Goal: Transaction & Acquisition: Purchase product/service

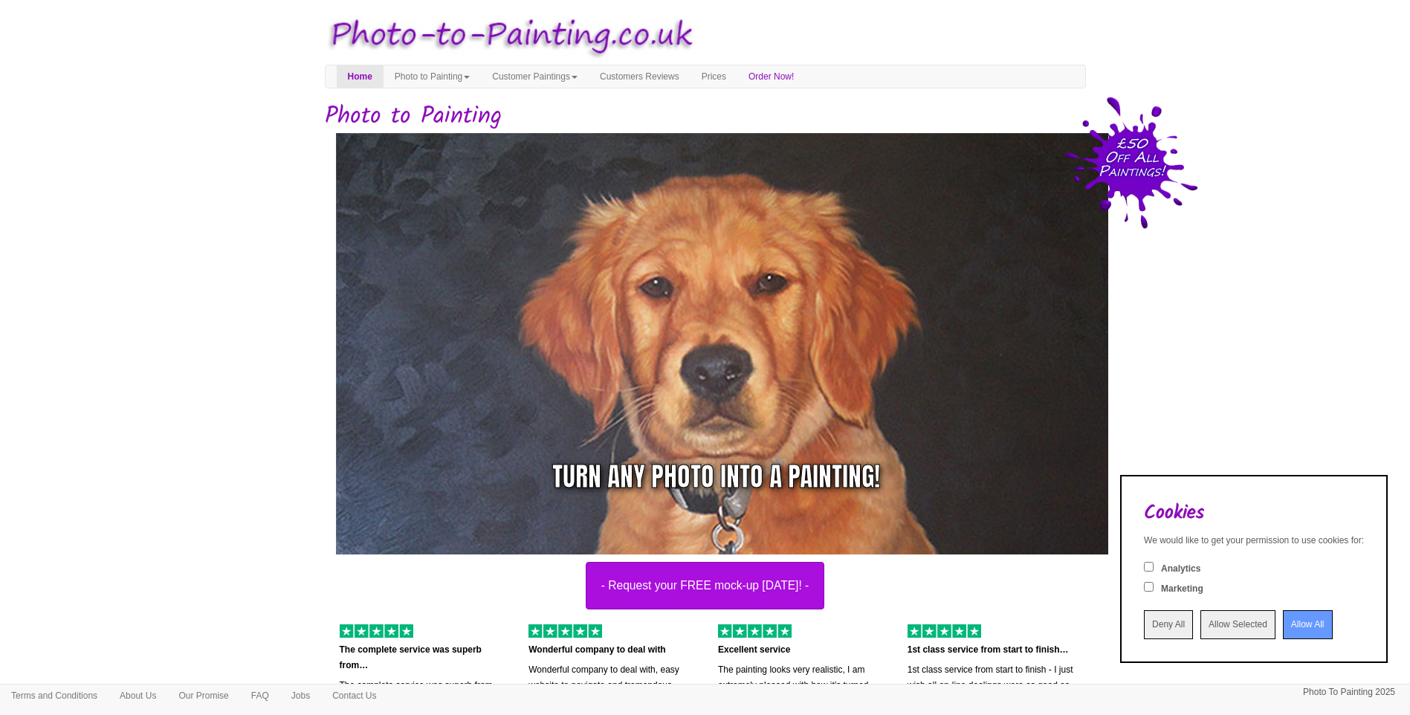
click at [1297, 624] on input "Allow All" at bounding box center [1308, 624] width 50 height 29
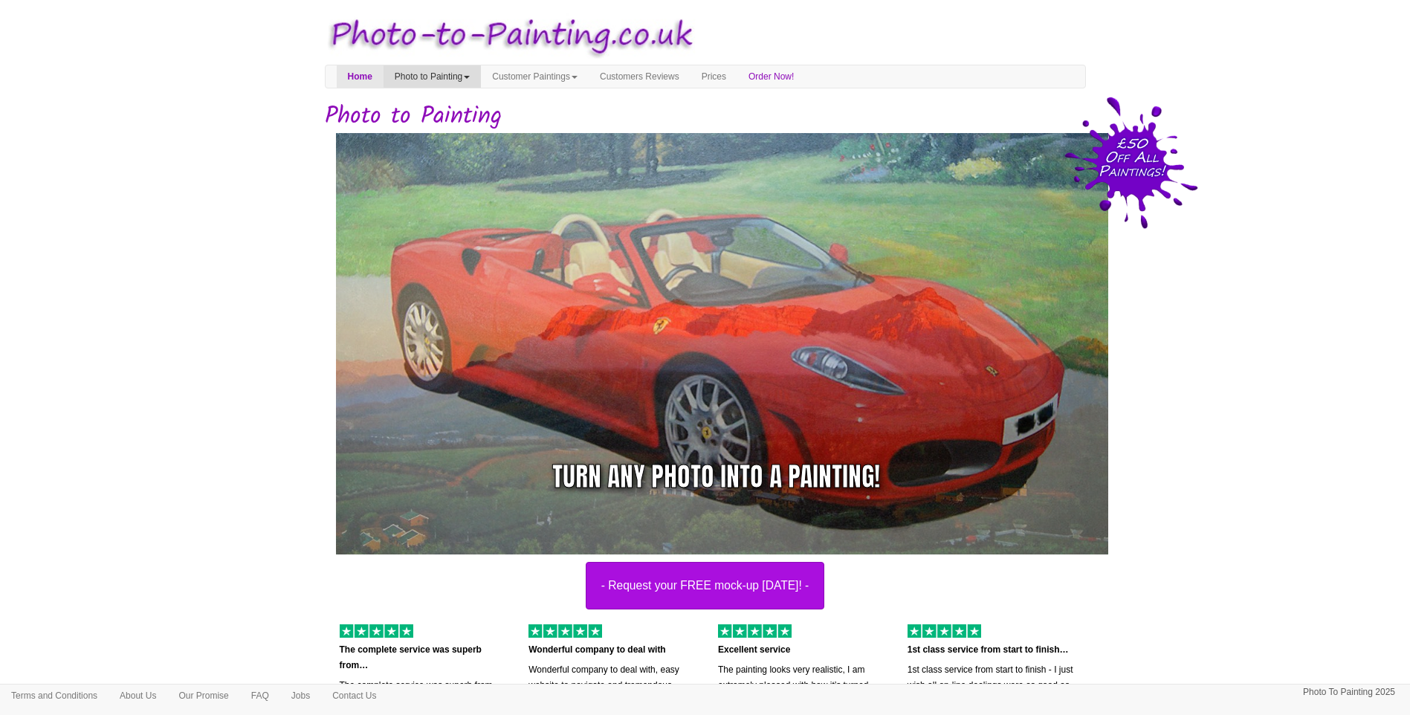
click at [457, 82] on link "Photo to Painting" at bounding box center [432, 76] width 97 height 22
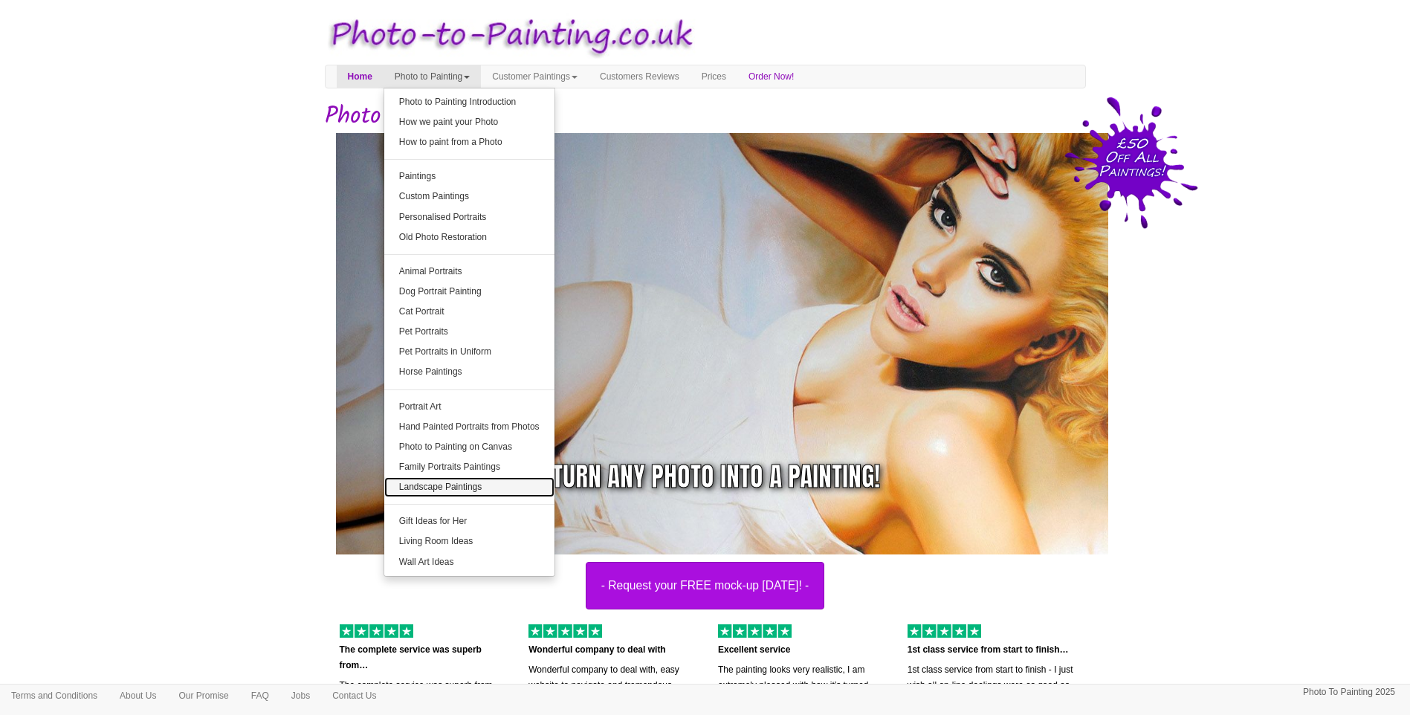
click at [500, 488] on link "Landscape Paintings" at bounding box center [469, 487] width 170 height 20
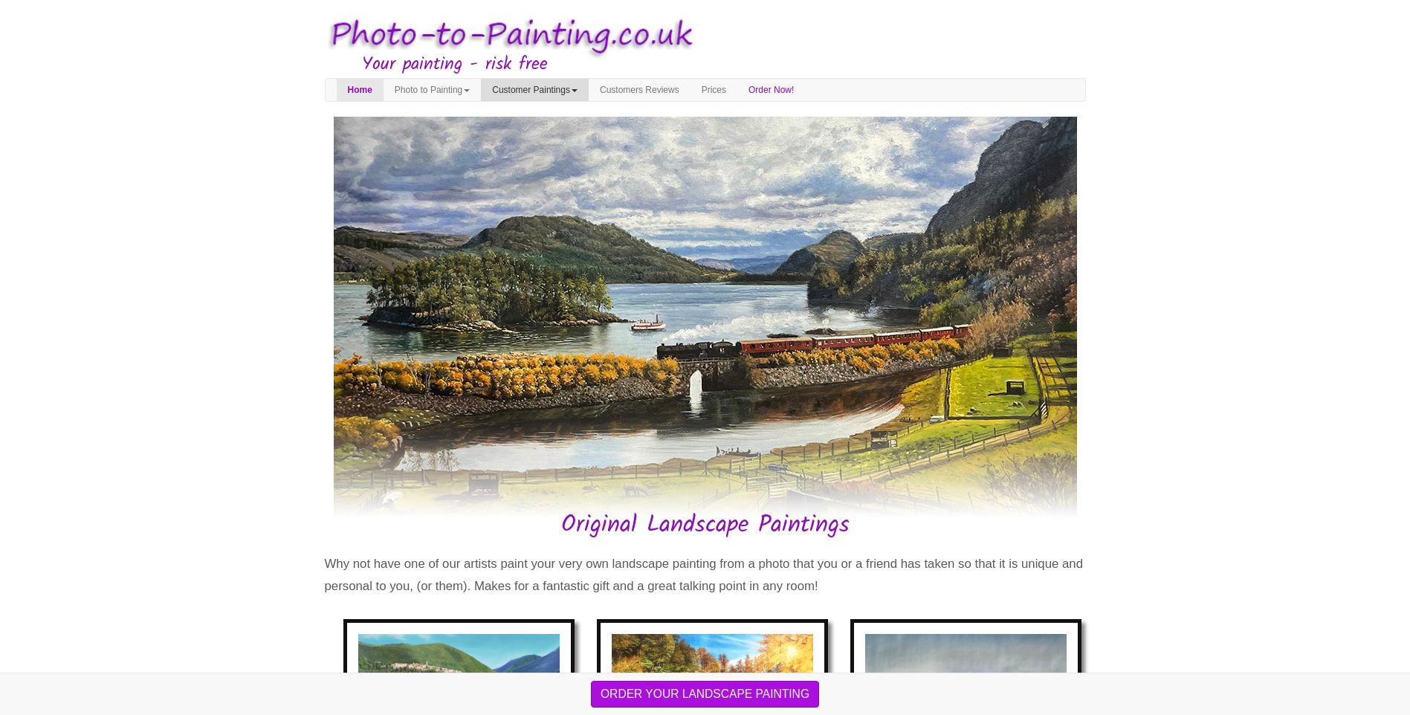
click at [534, 85] on link "Customer Paintings" at bounding box center [535, 90] width 108 height 22
click at [558, 114] on link "Customer Paintings" at bounding box center [540, 116] width 117 height 20
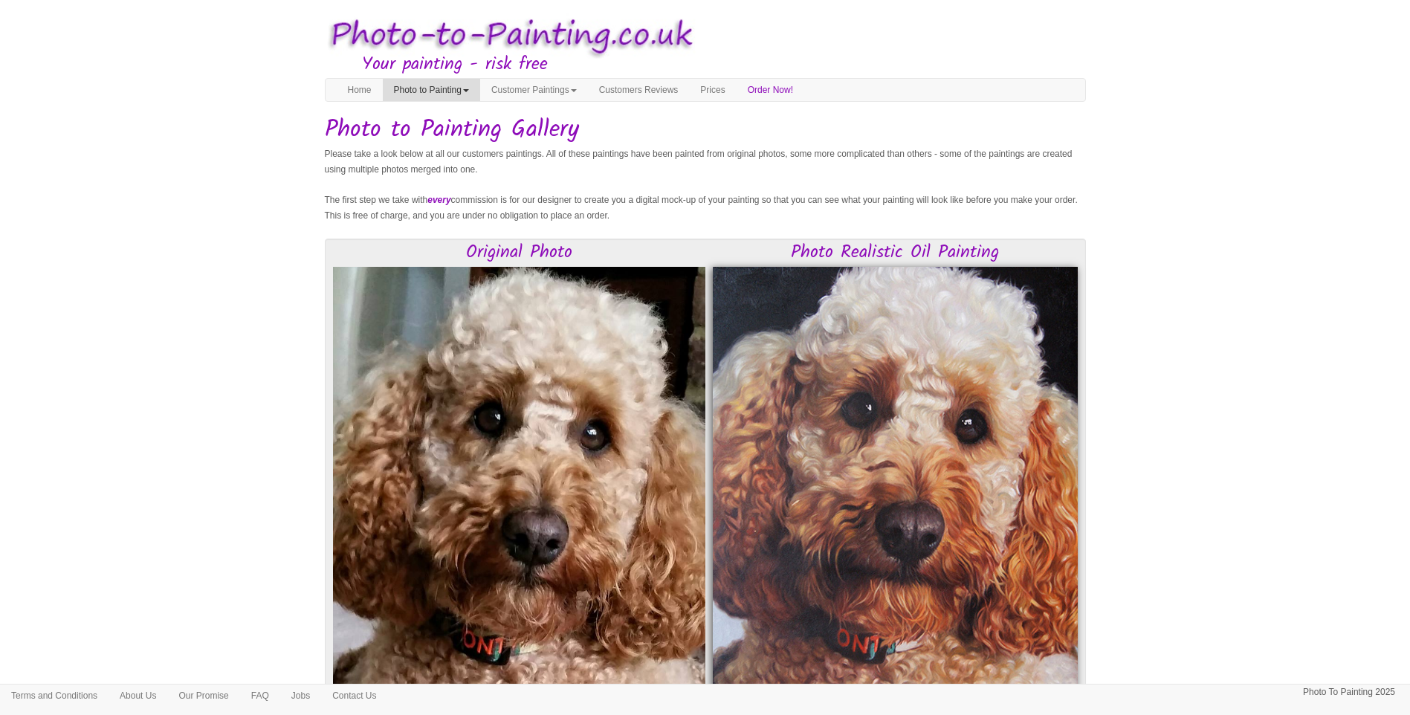
click at [479, 82] on link "Photo to Painting" at bounding box center [431, 90] width 97 height 22
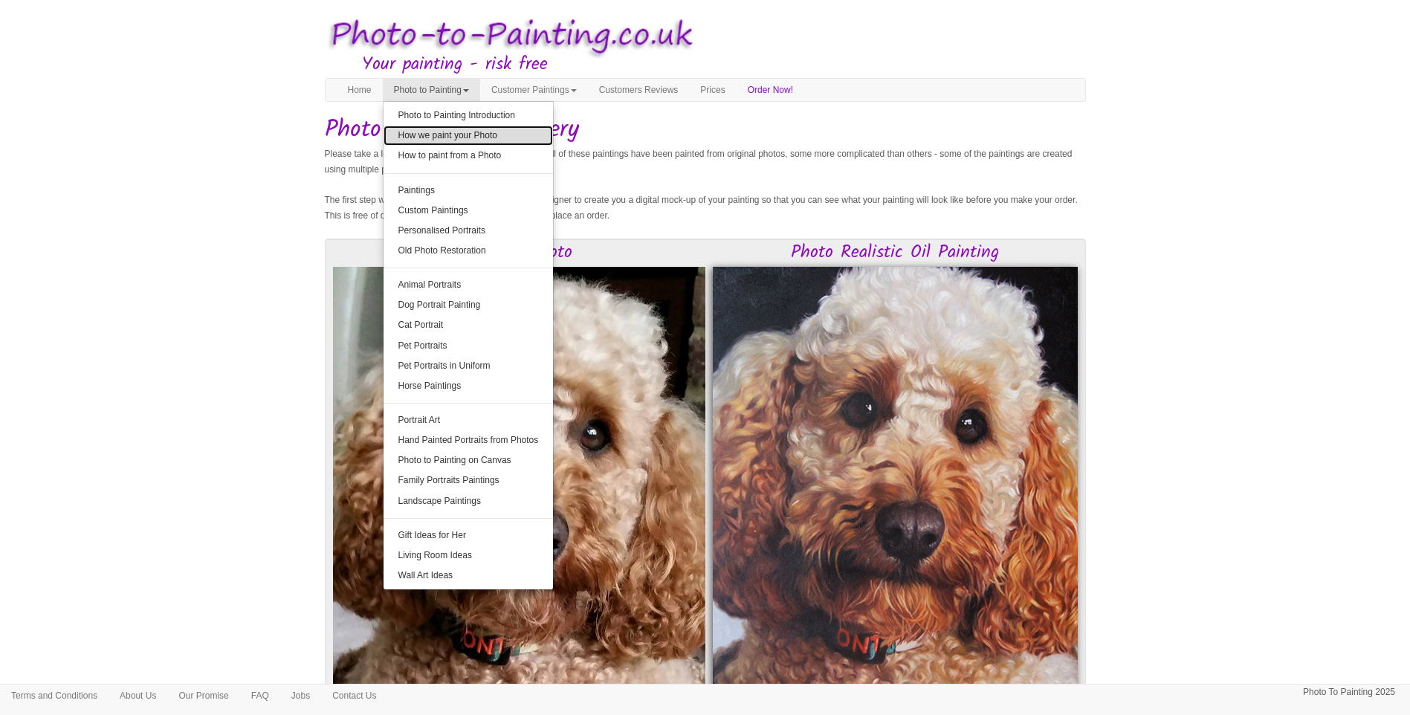
click at [500, 138] on link "How we paint your Photo" at bounding box center [469, 136] width 170 height 20
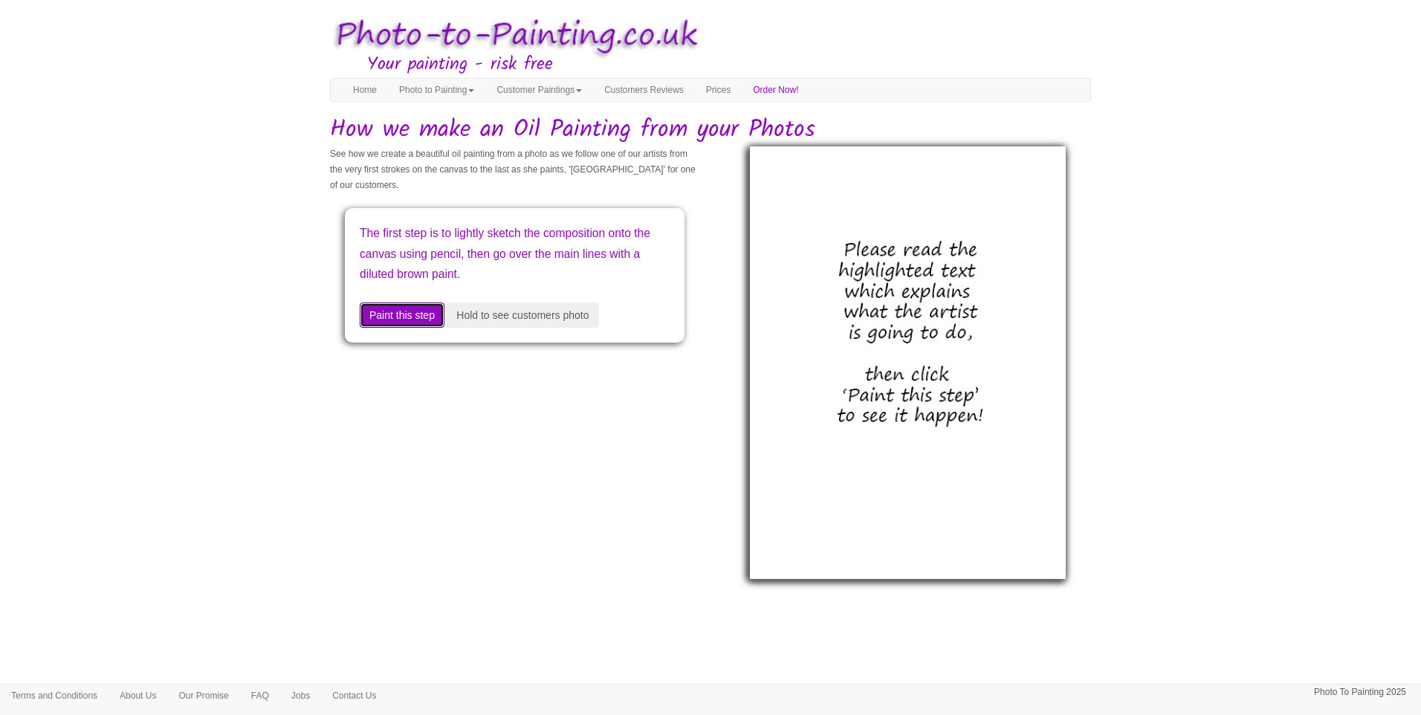
click at [419, 314] on button "Paint this step" at bounding box center [402, 315] width 85 height 25
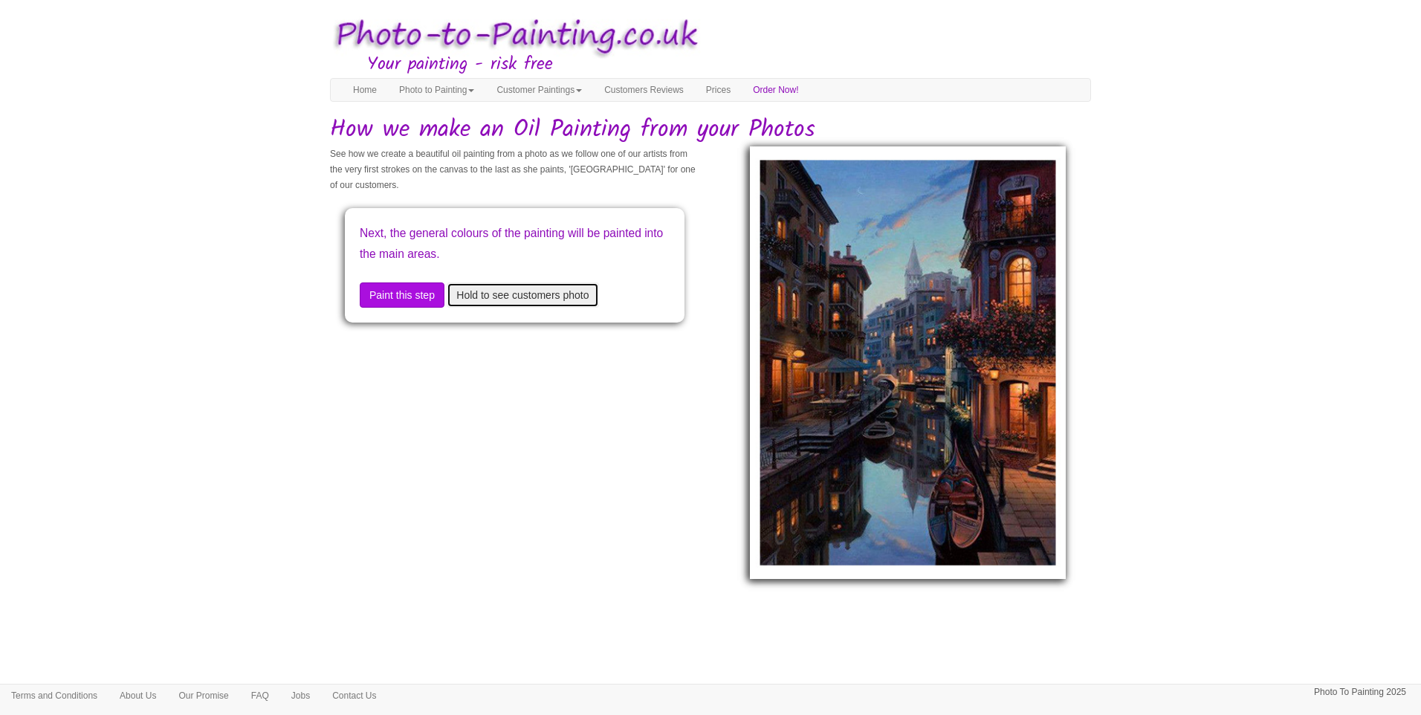
click at [547, 302] on button "Hold to see customers photo" at bounding box center [523, 294] width 152 height 25
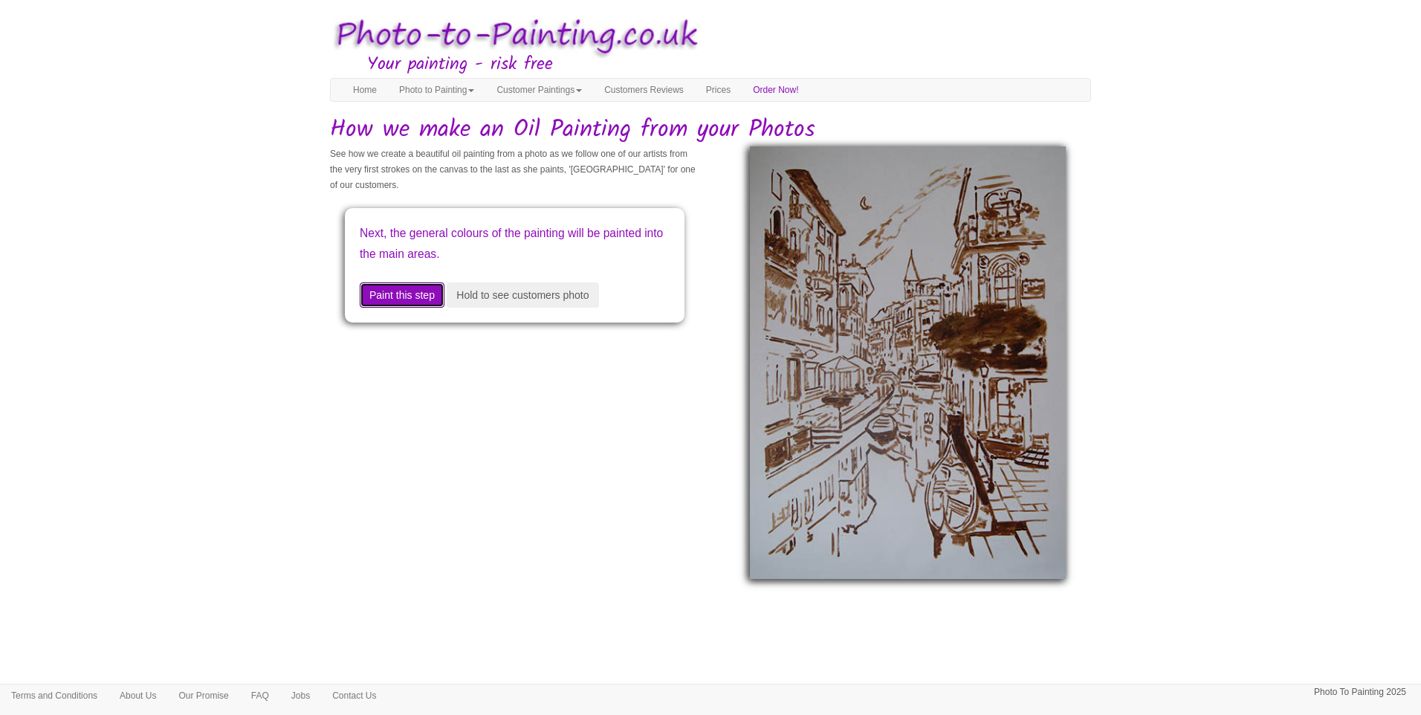
click at [429, 292] on button "Paint this step" at bounding box center [402, 294] width 85 height 25
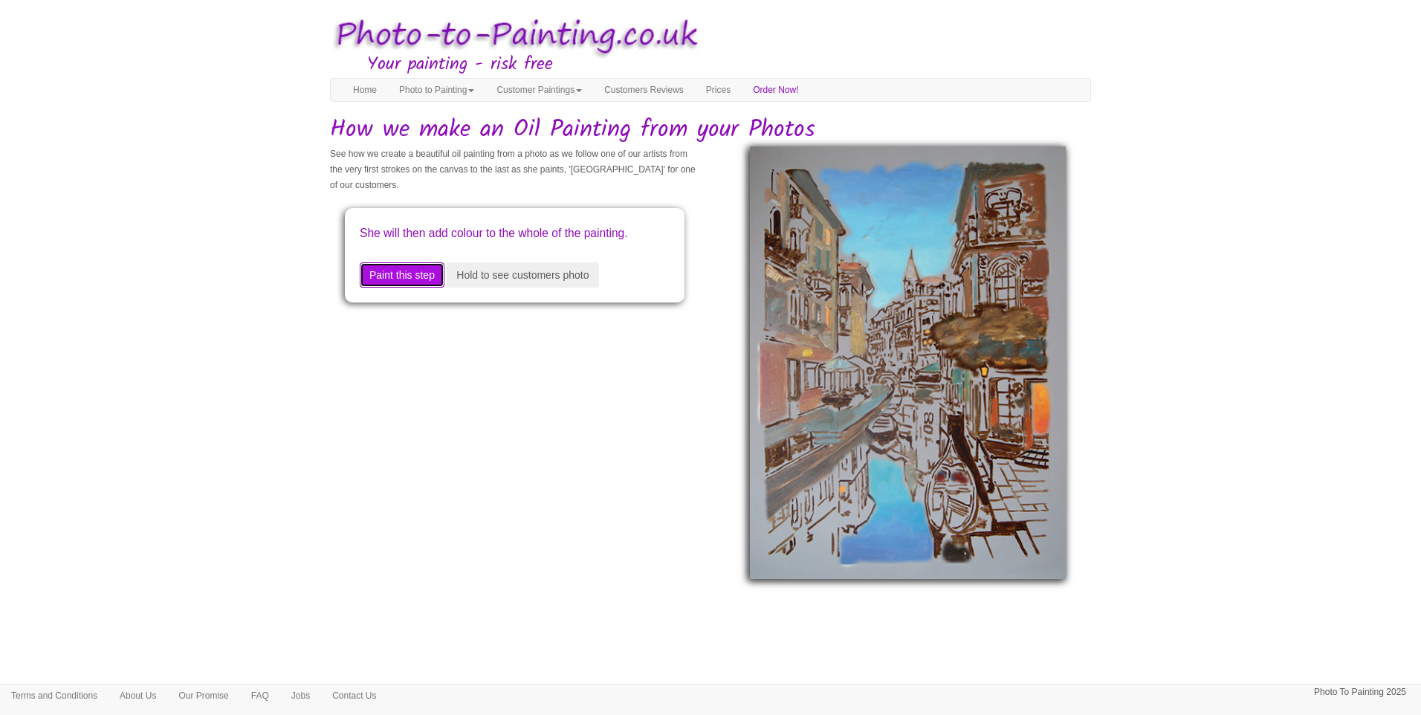
click at [429, 288] on button "Paint this step" at bounding box center [402, 274] width 85 height 25
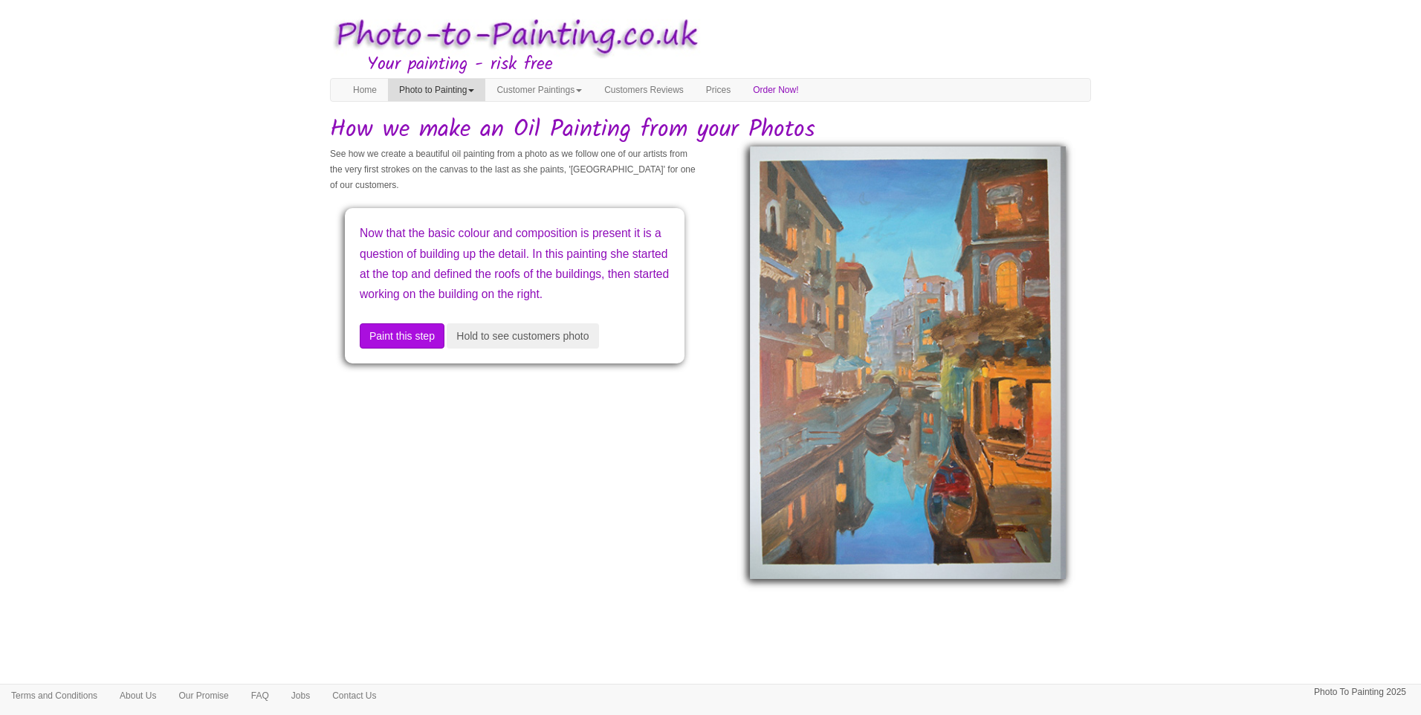
click at [462, 87] on link "Photo to Painting" at bounding box center [436, 90] width 97 height 22
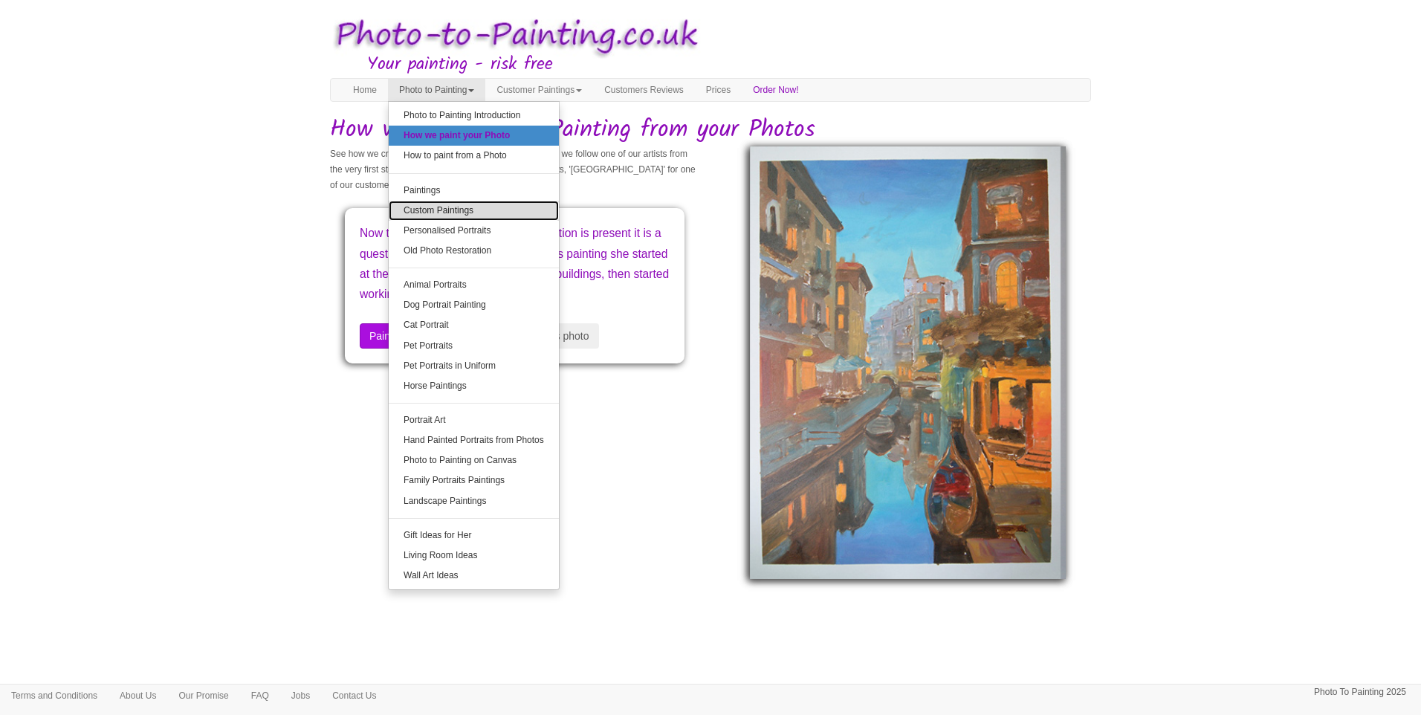
click at [484, 207] on link "Custom Paintings" at bounding box center [474, 211] width 170 height 20
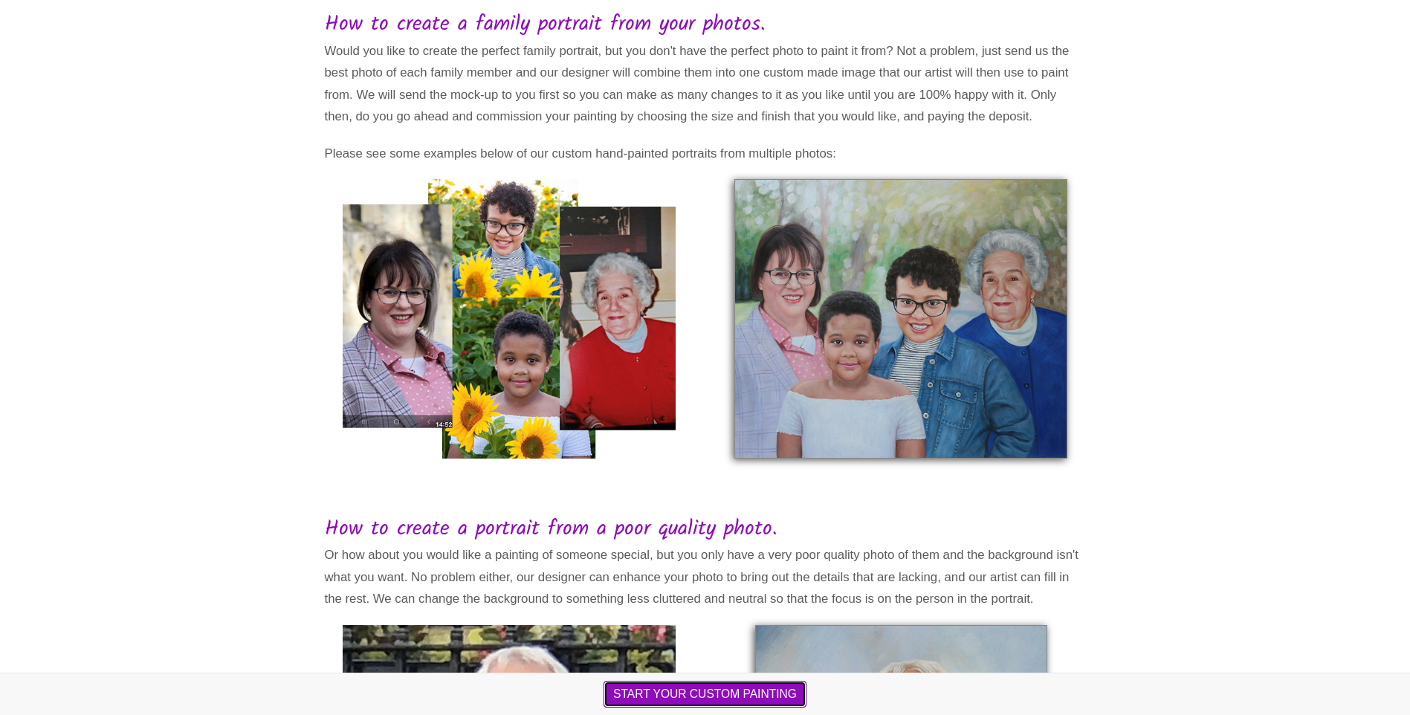
click at [744, 688] on button "START YOUR CUSTOM PAINTING" at bounding box center [705, 694] width 203 height 27
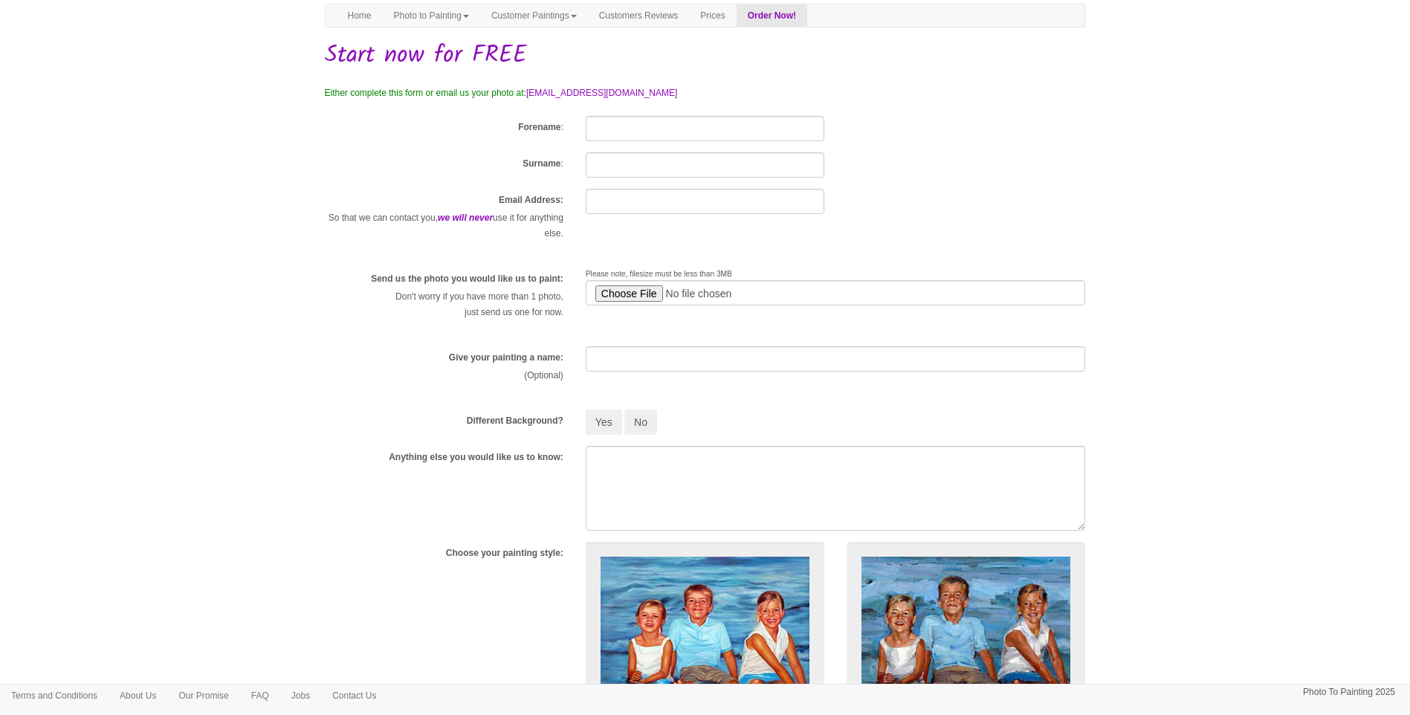
scroll to position [149, 0]
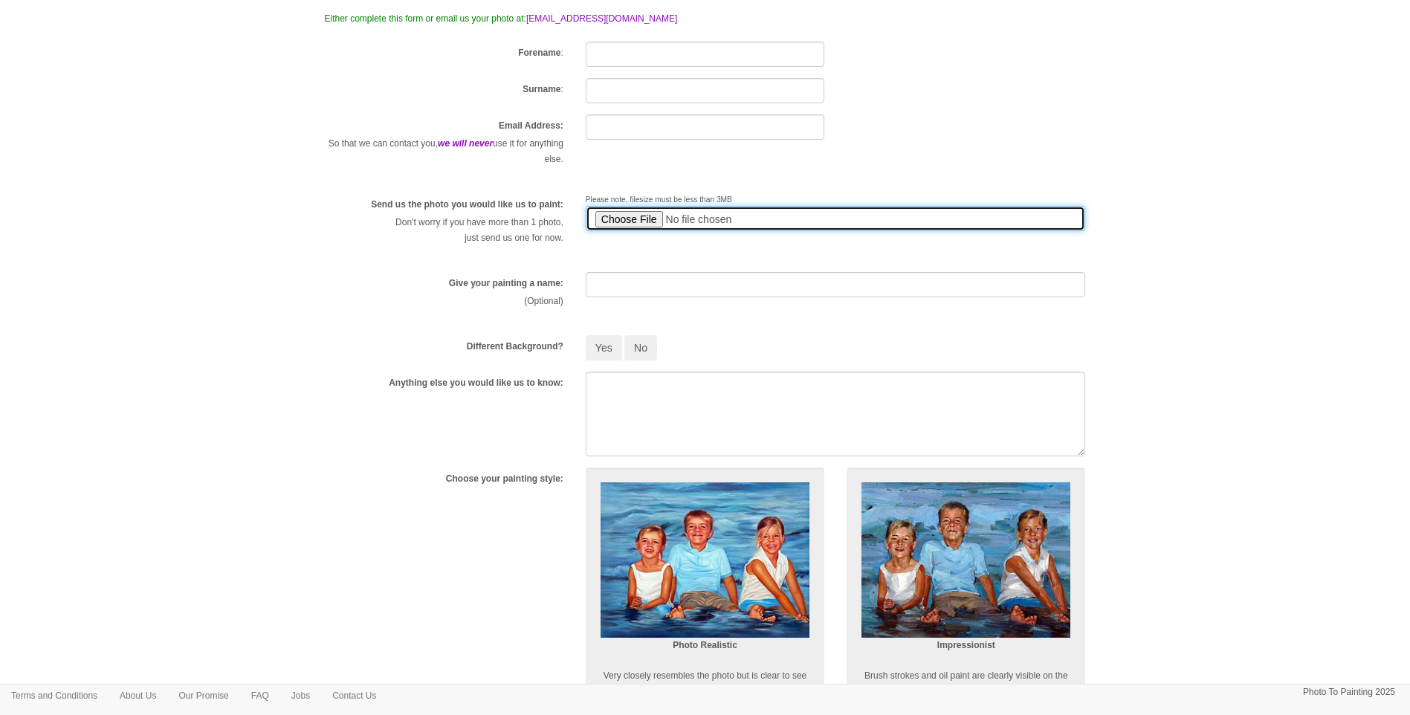
click at [617, 221] on input "file" at bounding box center [836, 218] width 500 height 25
type input "C:\fakepath\3e67ce89-b203-482f-afc8-4c8b057855af.png"
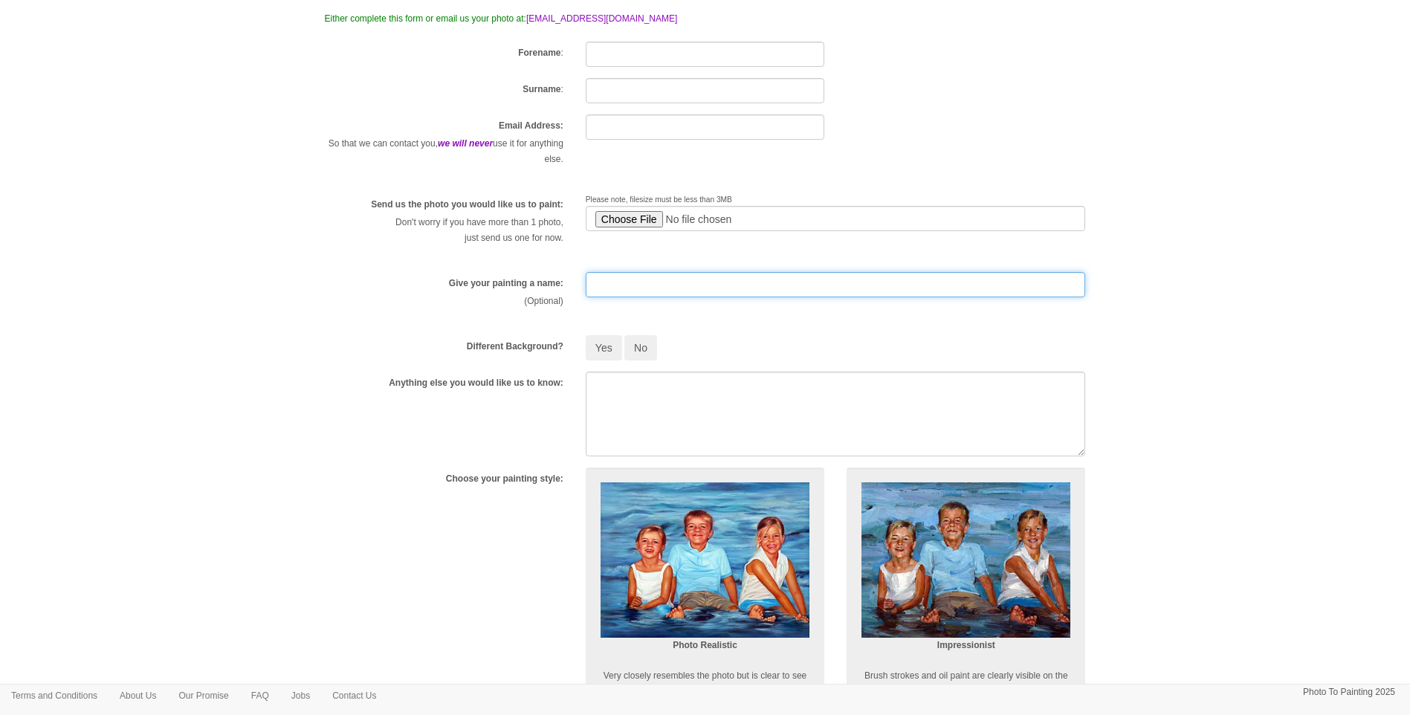
click at [625, 282] on input "text" at bounding box center [836, 284] width 500 height 25
type input "Foxglove"
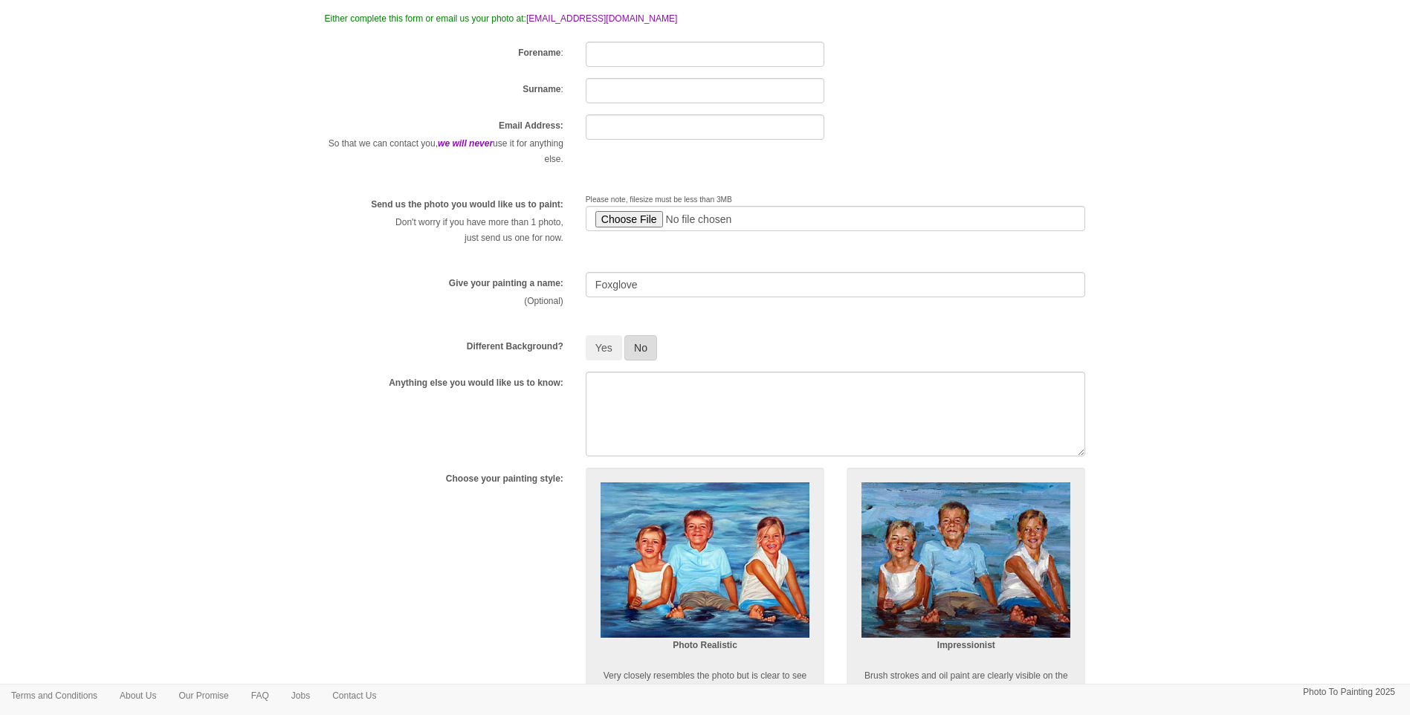
click at [647, 350] on button "No" at bounding box center [640, 347] width 33 height 25
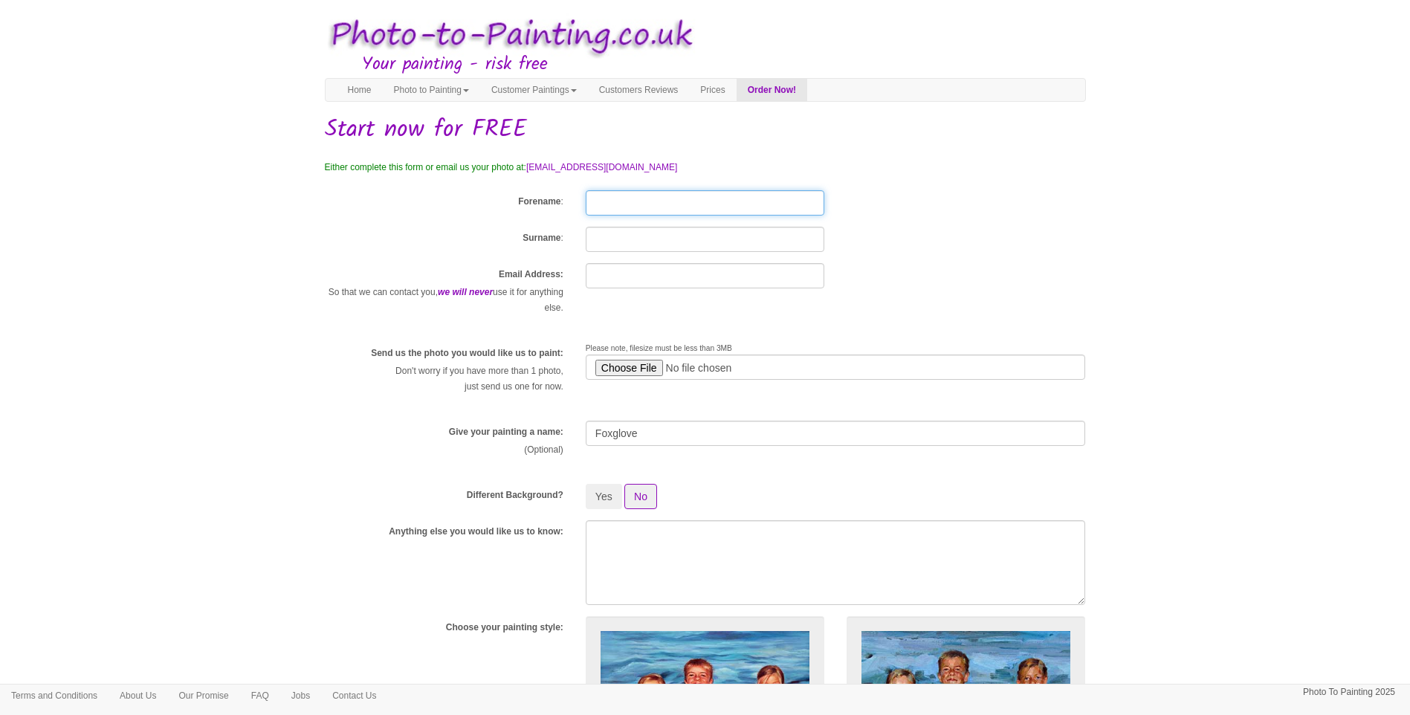
click at [616, 195] on input "Forename" at bounding box center [705, 202] width 239 height 25
type input "Joanne"
type input "Bowmer"
drag, startPoint x: 813, startPoint y: 279, endPoint x: 550, endPoint y: 270, distance: 263.3
click at [571, 274] on div "Email Address: So that we can contact you, we will never use it for anything el…" at bounding box center [705, 297] width 783 height 68
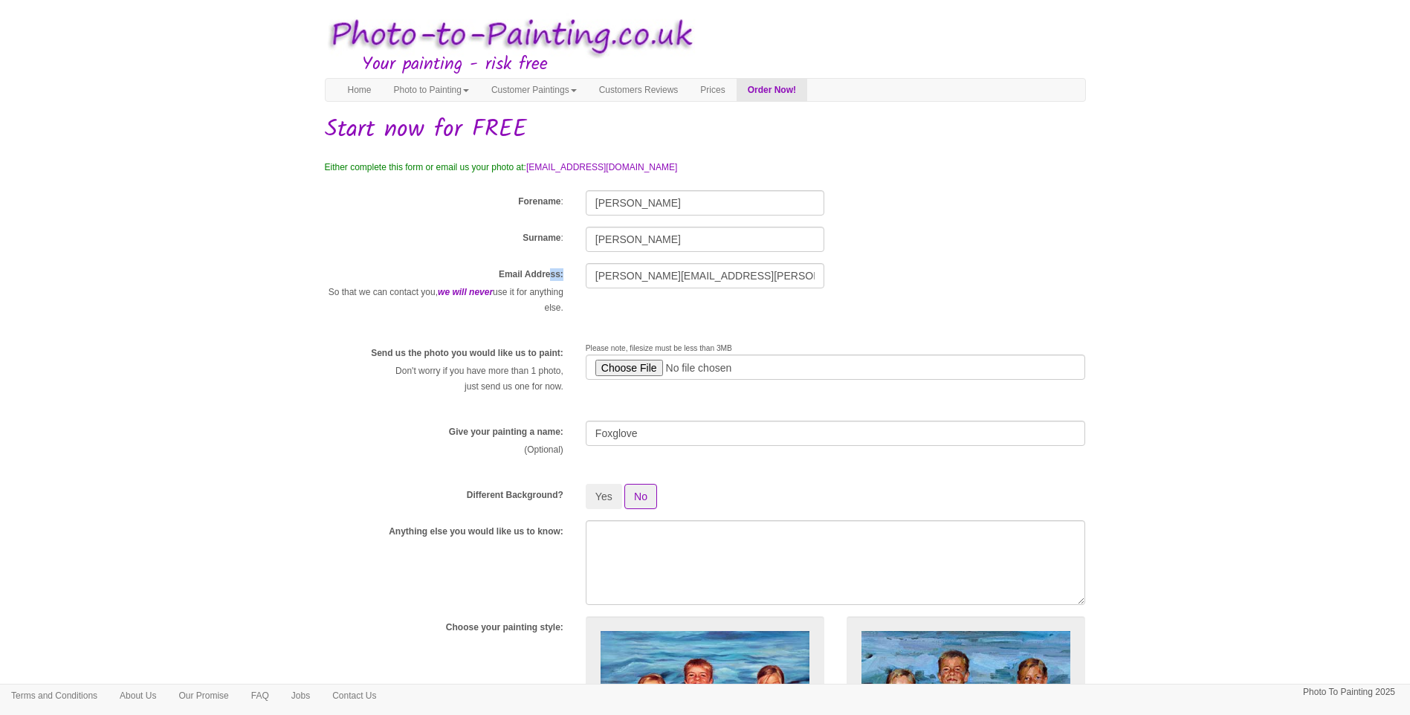
click at [549, 270] on div "Email Address: So that we can contact you, we will never use it for anything el…" at bounding box center [444, 297] width 261 height 68
drag, startPoint x: 549, startPoint y: 270, endPoint x: 598, endPoint y: 277, distance: 49.6
click at [598, 277] on input "joanne.bowmer@carbonlawpartners.com" at bounding box center [705, 275] width 239 height 25
drag, startPoint x: 596, startPoint y: 274, endPoint x: 853, endPoint y: 271, distance: 256.5
click at [853, 271] on div "Email Address: So that we can contact you, we will never use it for anything el…" at bounding box center [705, 297] width 783 height 68
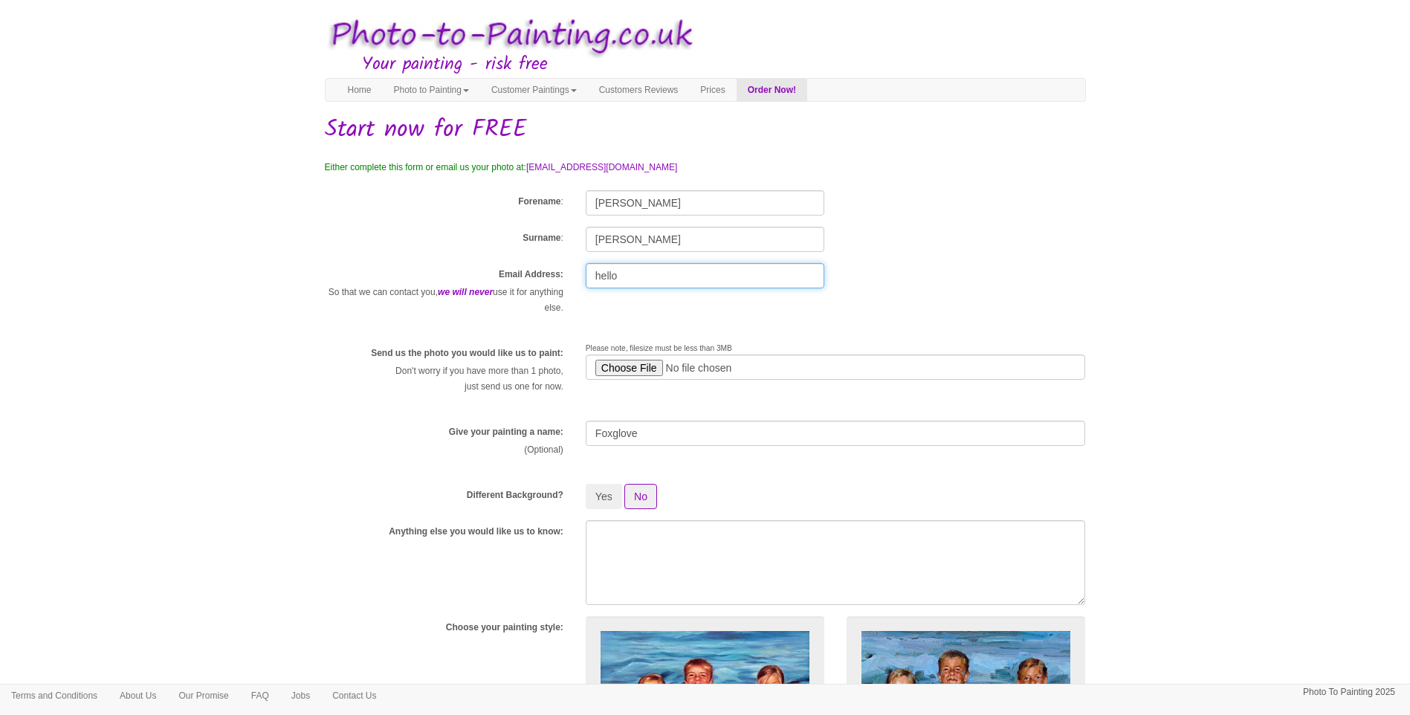
type input "hello@thefleurkitchen.co.uk"
click at [705, 391] on div "Send us the photo you would like us to paint: Don't worry if you have more than…" at bounding box center [705, 376] width 783 height 68
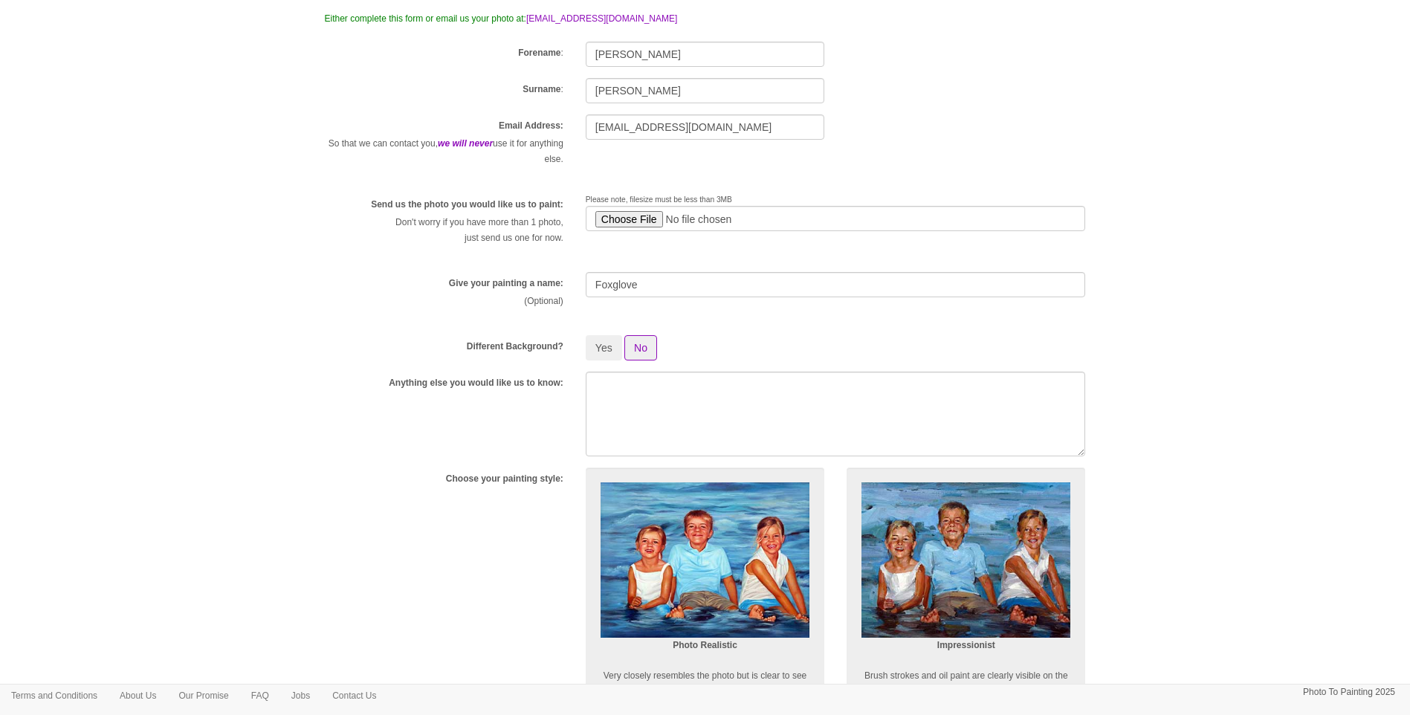
scroll to position [297, 0]
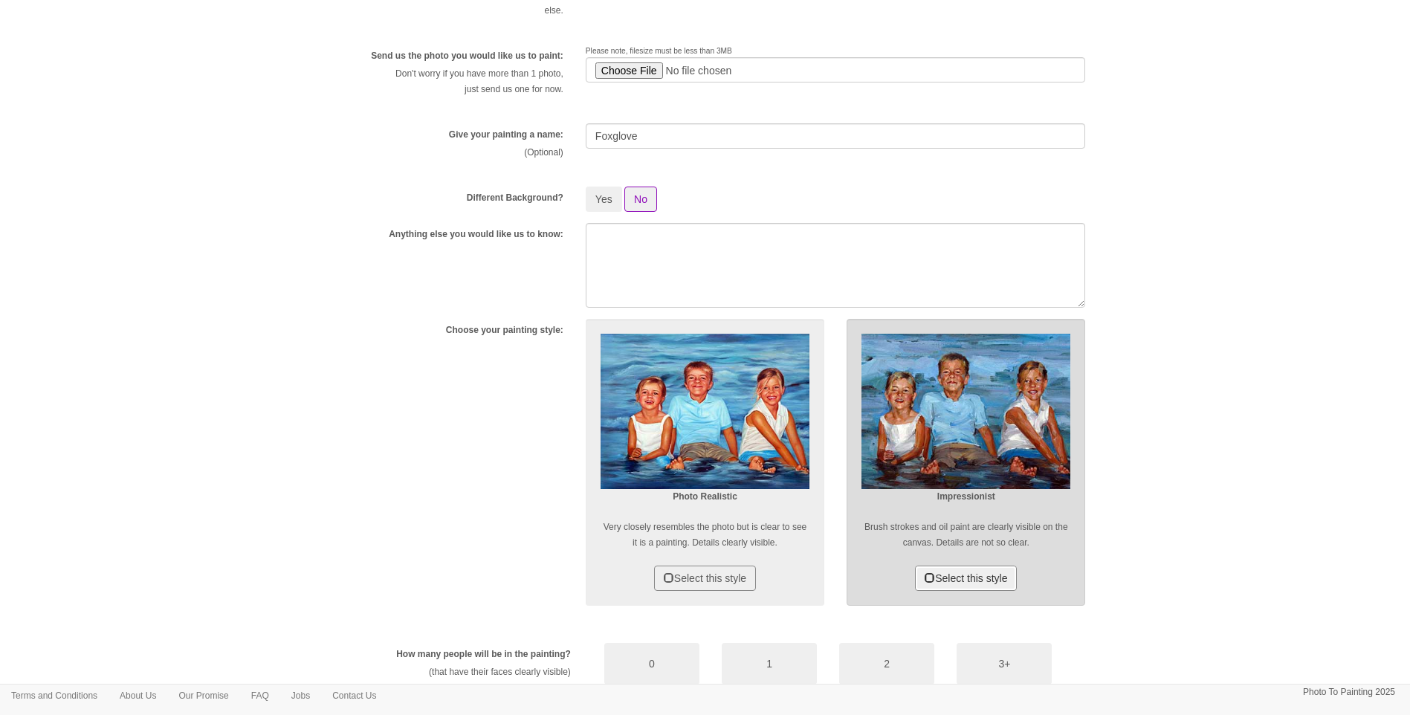
click at [997, 571] on button "Select this style" at bounding box center [966, 578] width 102 height 25
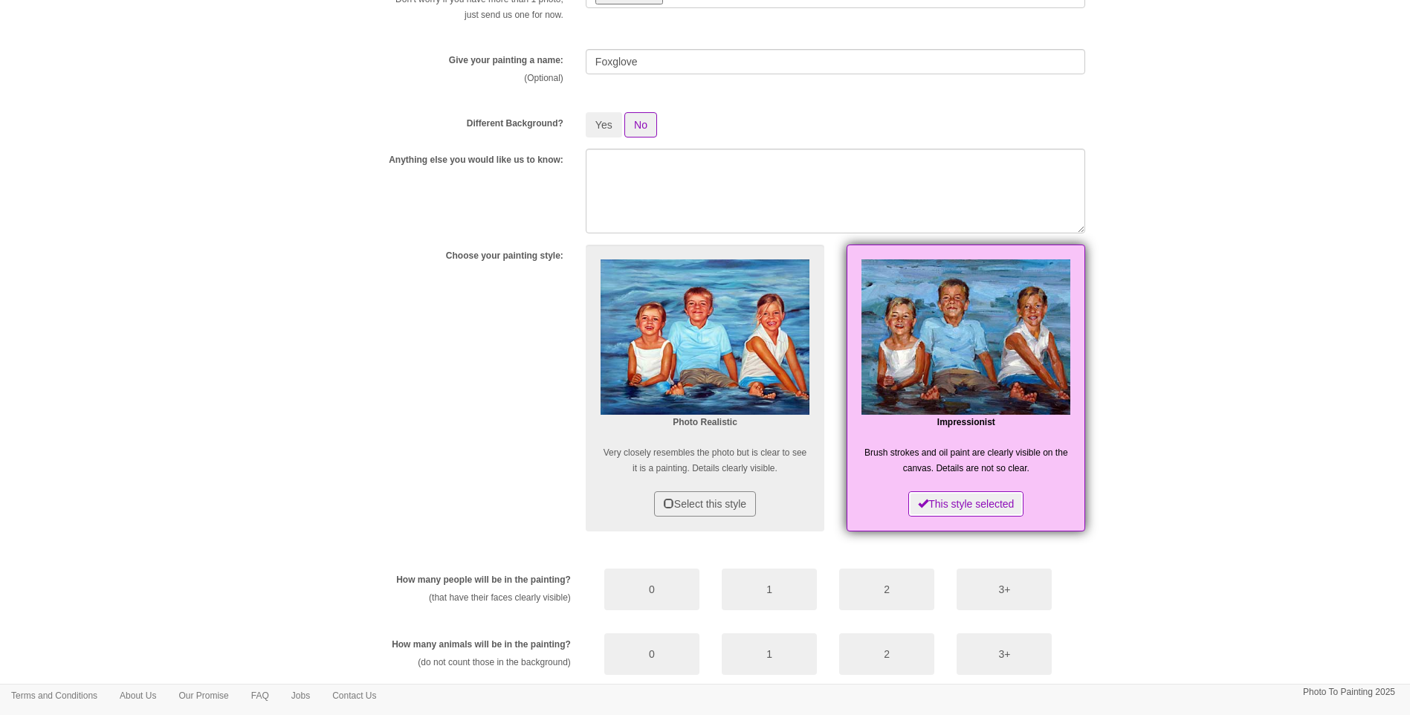
scroll to position [446, 0]
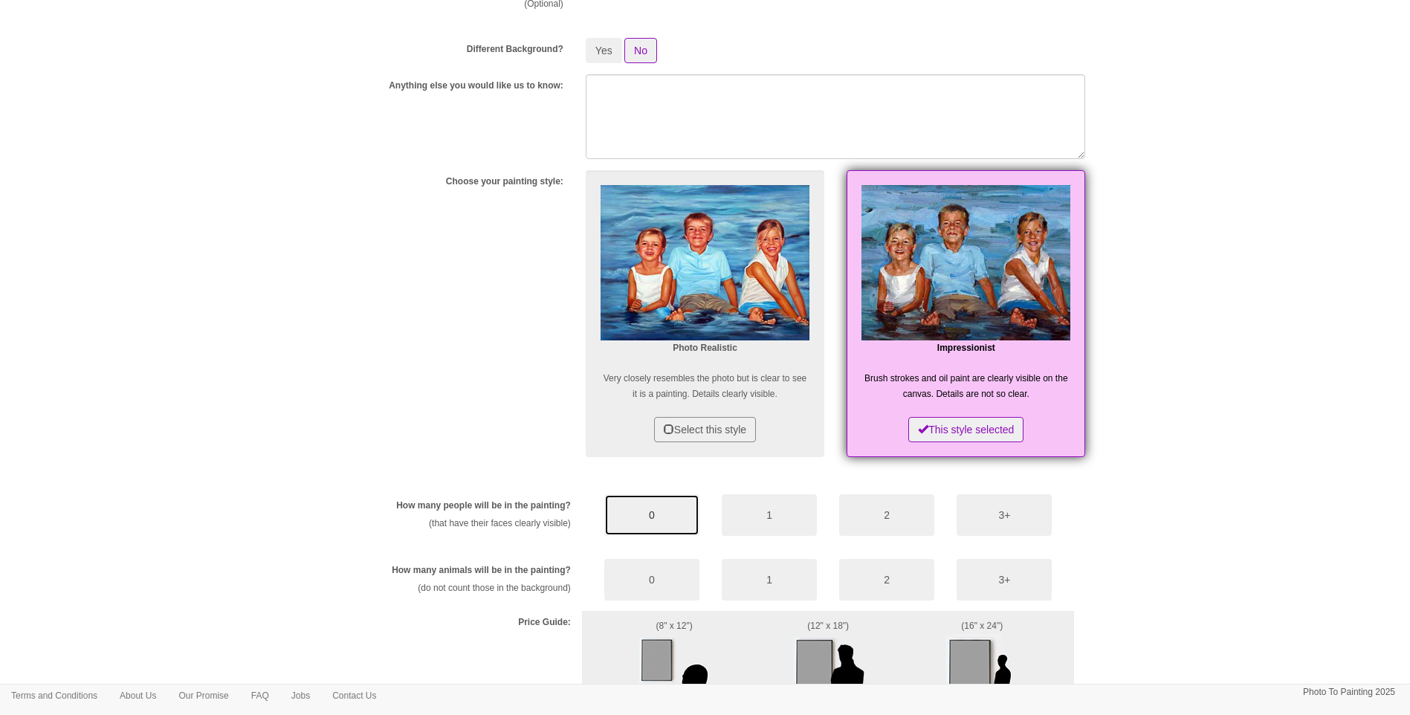
click at [644, 516] on button "0" at bounding box center [651, 515] width 95 height 42
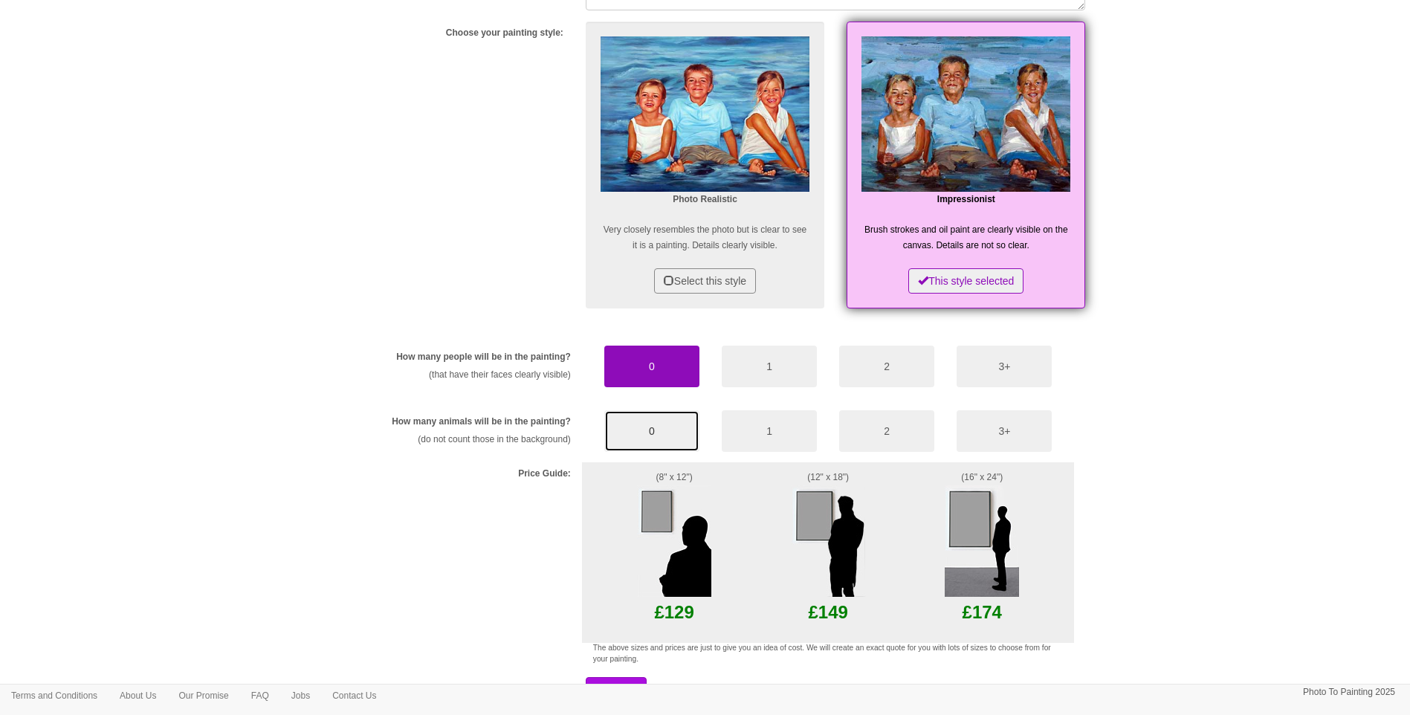
click at [659, 444] on button "0" at bounding box center [651, 431] width 95 height 42
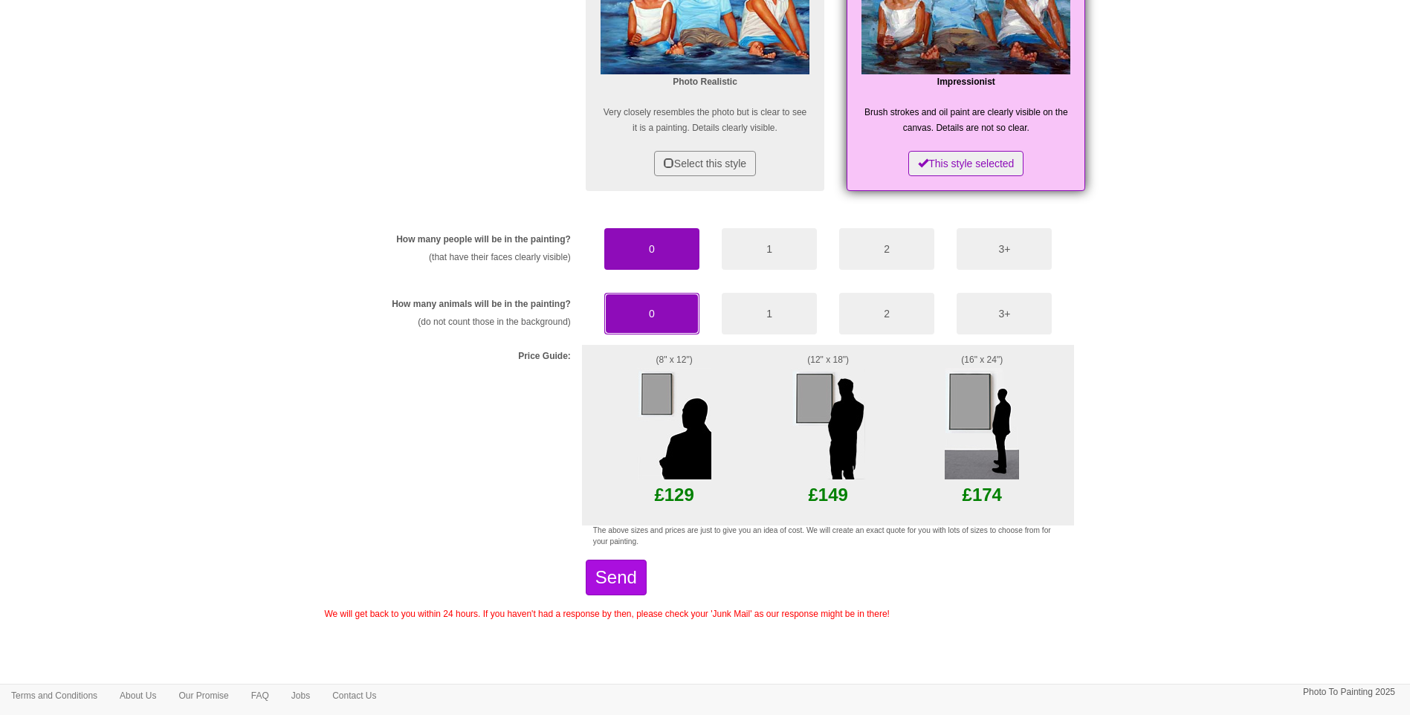
scroll to position [563, 0]
